Goal: Task Accomplishment & Management: Use online tool/utility

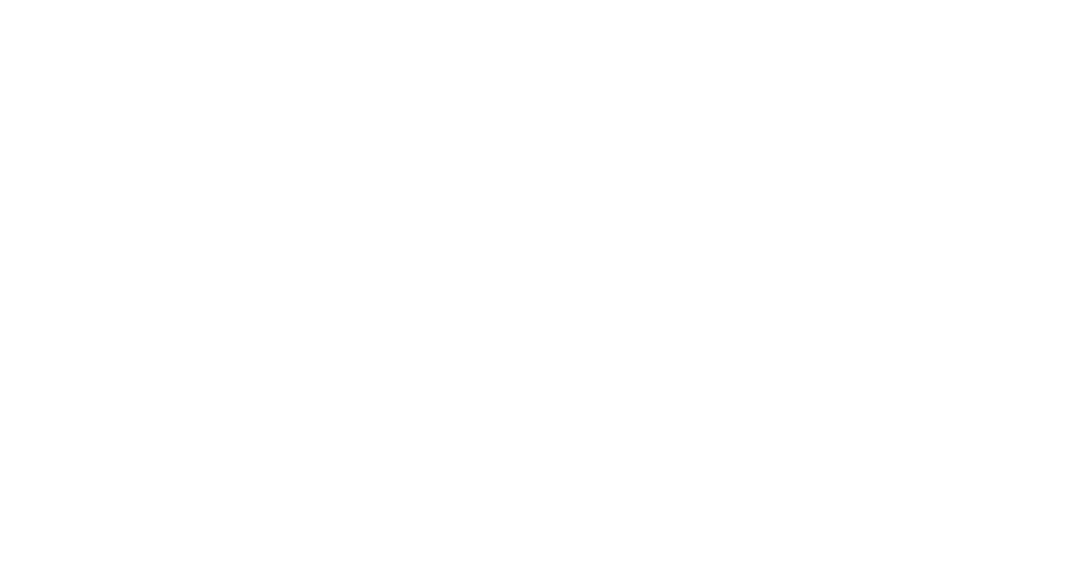
select select "*"
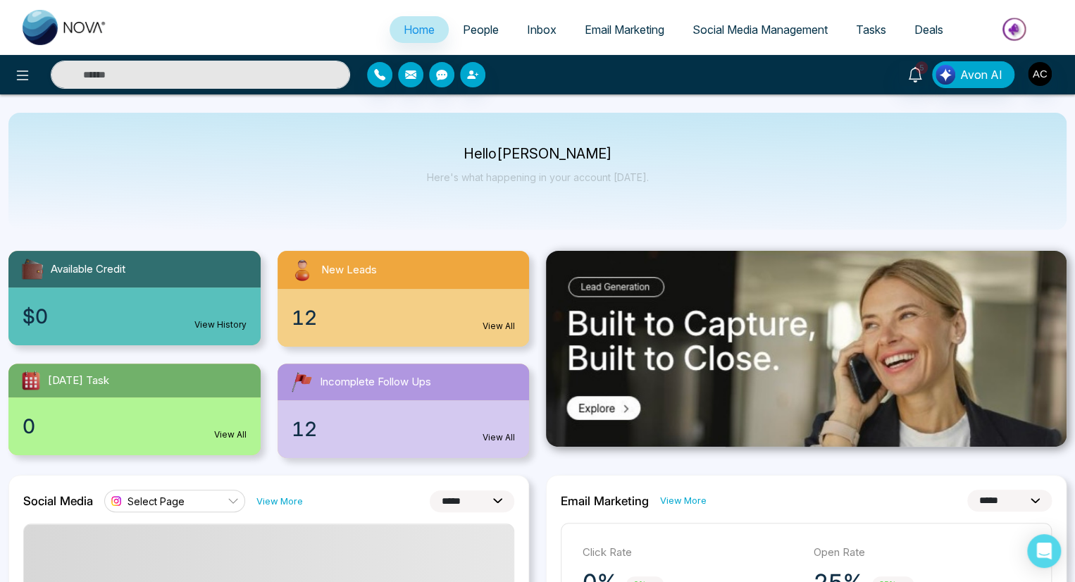
click at [174, 495] on span "Select Page" at bounding box center [156, 501] width 57 height 13
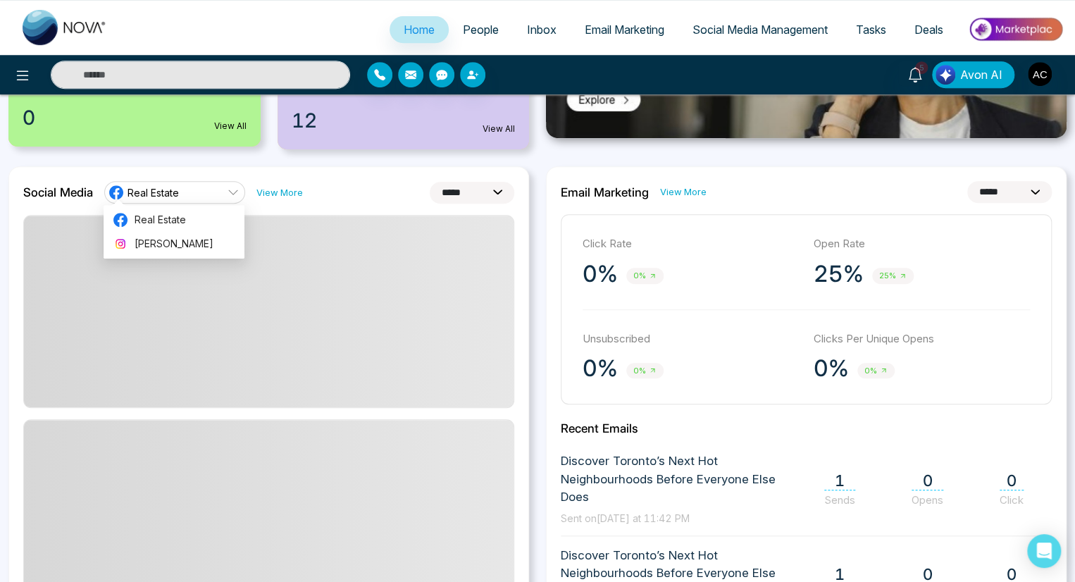
scroll to position [317, 0]
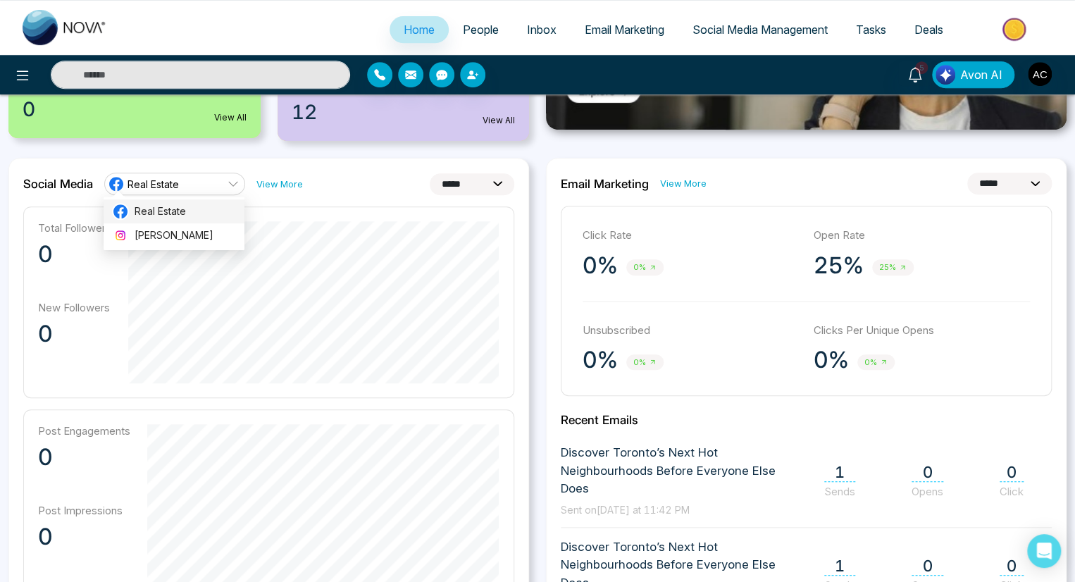
click at [174, 211] on span "Real Estate" at bounding box center [185, 212] width 101 height 16
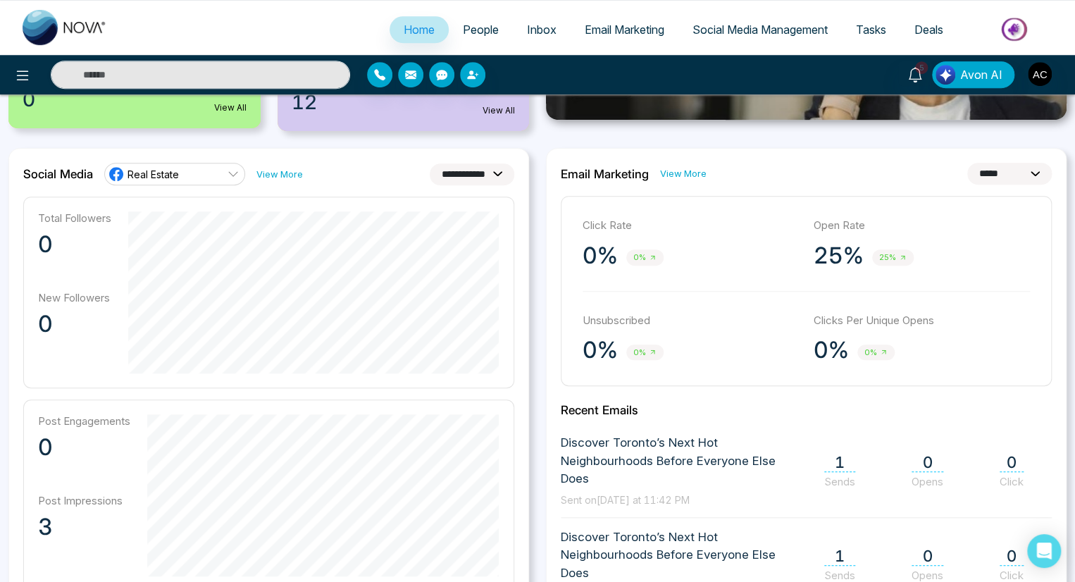
click at [174, 173] on span "Real Estate" at bounding box center [153, 174] width 51 height 13
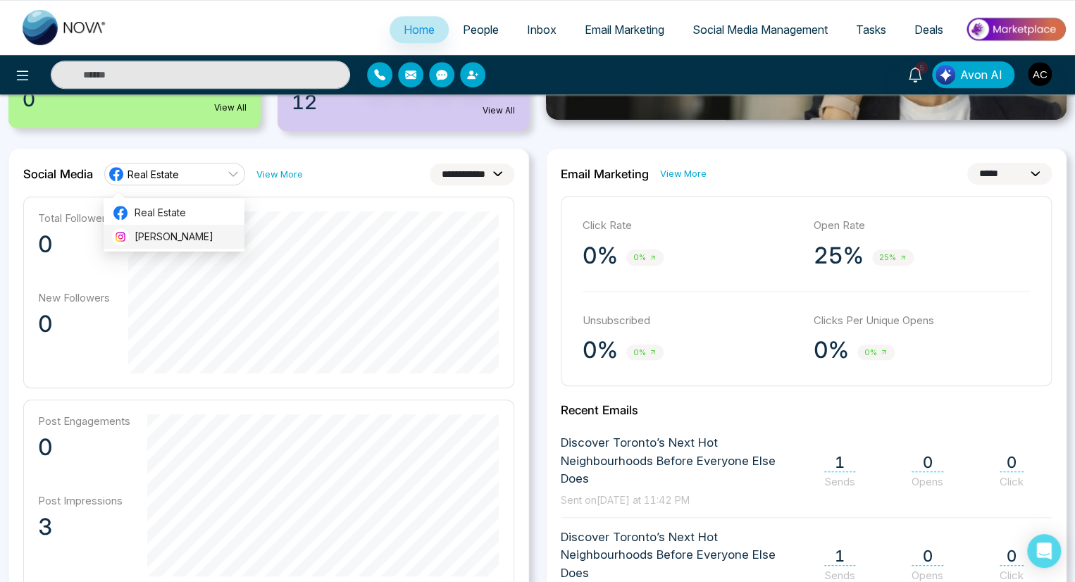
click at [174, 237] on span "[PERSON_NAME]" at bounding box center [185, 237] width 101 height 16
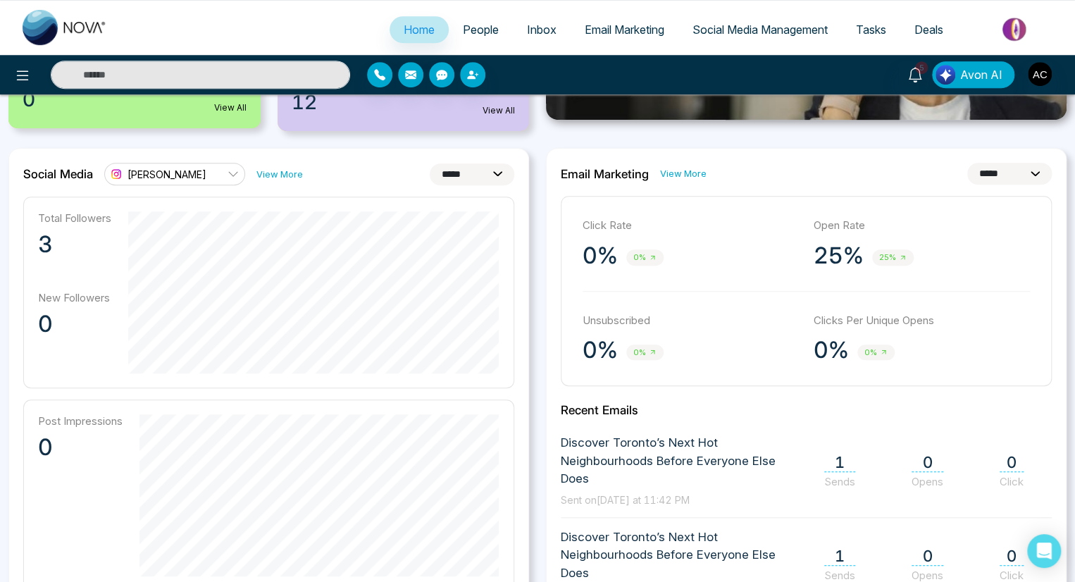
select select "**"
click at [278, 173] on link "View More" at bounding box center [279, 174] width 47 height 13
